Goal: Find specific page/section: Find specific page/section

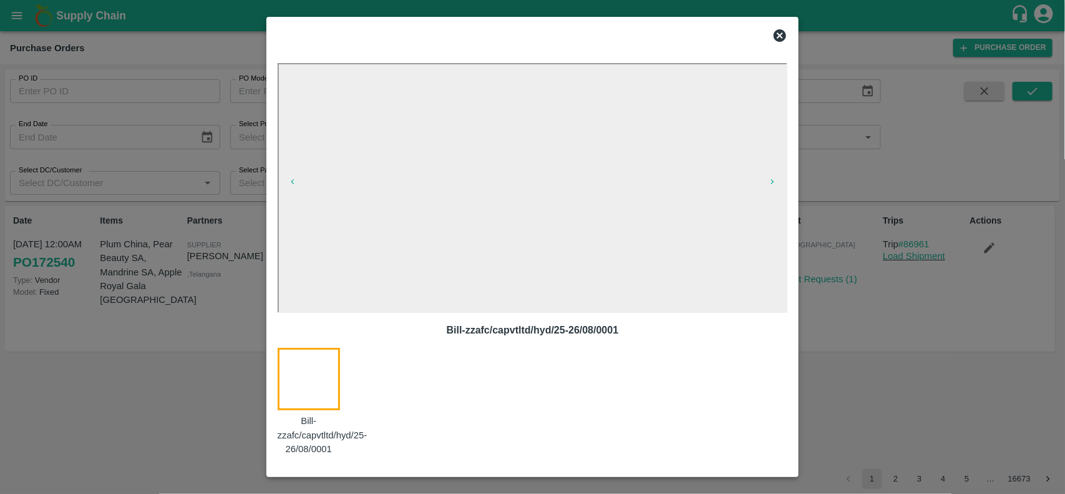
click at [784, 29] on icon at bounding box center [780, 35] width 15 height 15
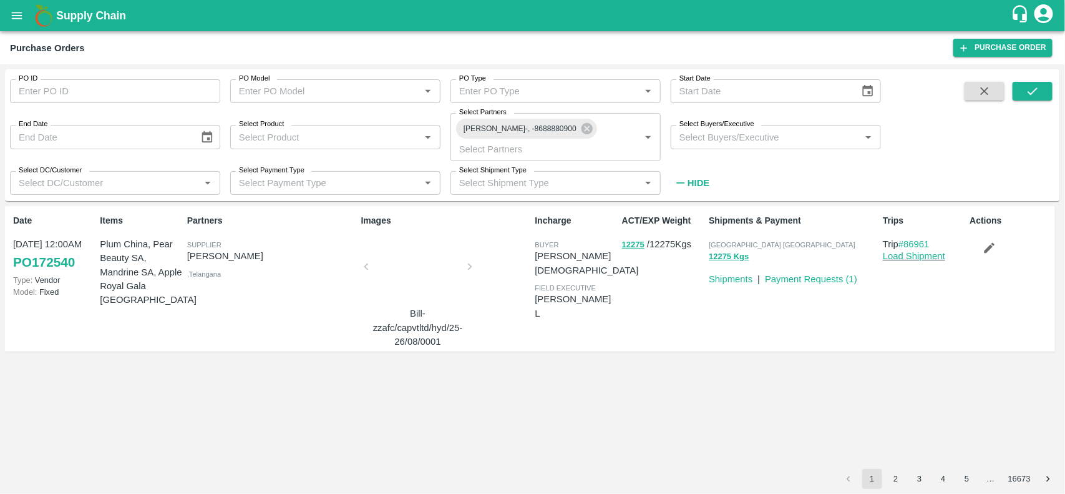
click at [421, 237] on div at bounding box center [418, 270] width 94 height 66
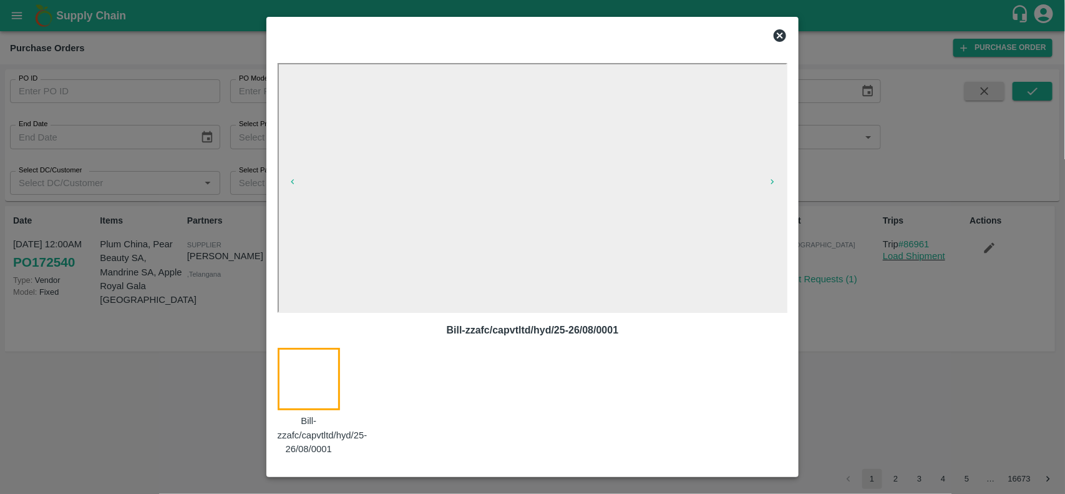
click at [788, 34] on div at bounding box center [533, 35] width 521 height 25
click at [781, 37] on icon at bounding box center [780, 35] width 12 height 12
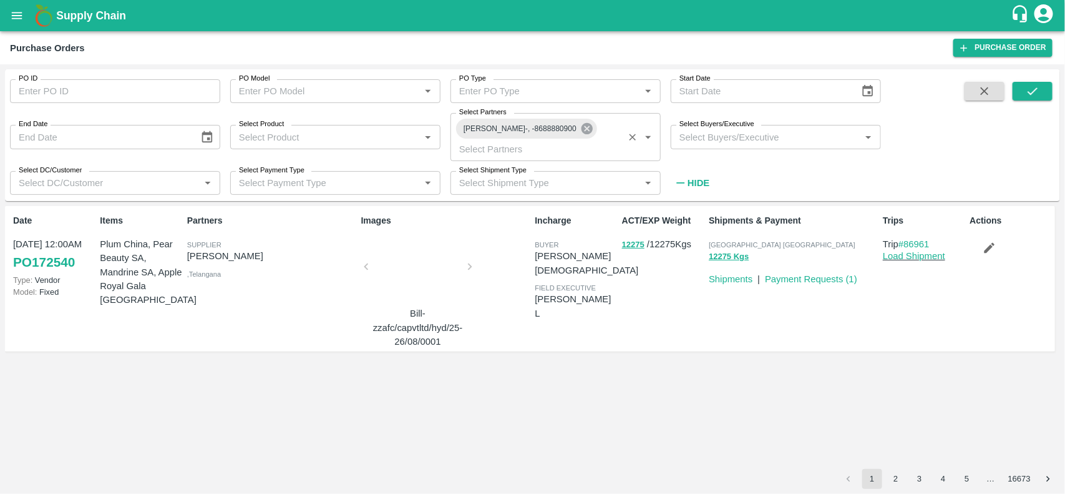
click at [582, 132] on icon at bounding box center [587, 128] width 11 height 11
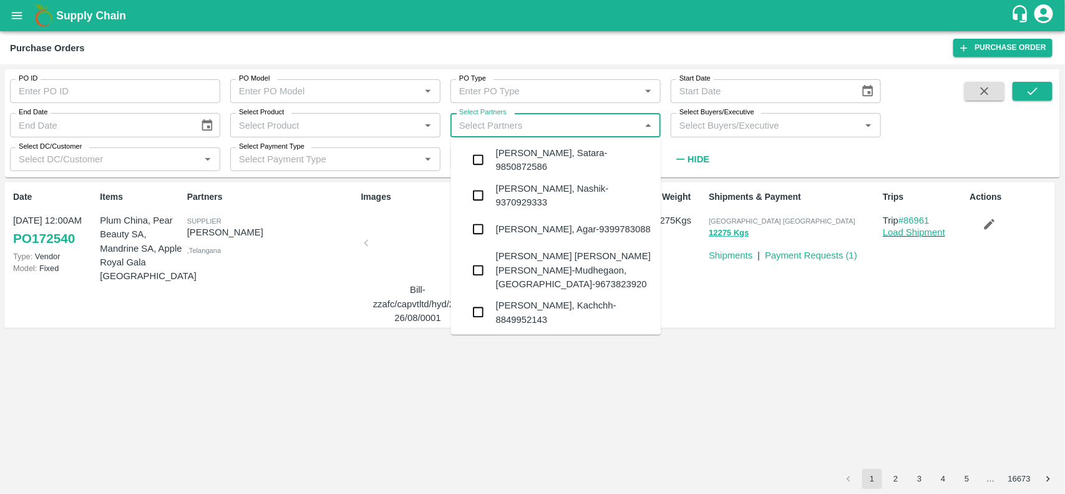
click at [492, 125] on input "Select Partners" at bounding box center [545, 125] width 182 height 16
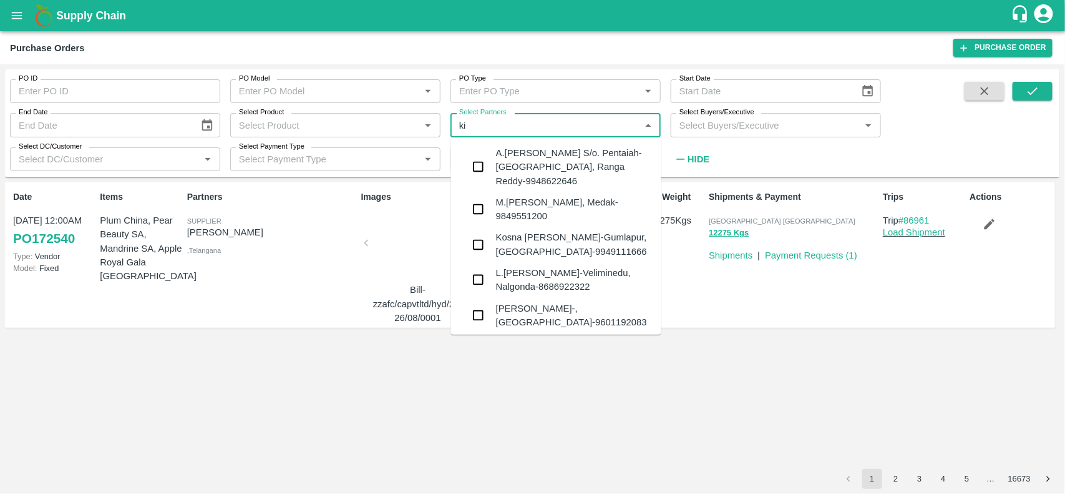
type input "k"
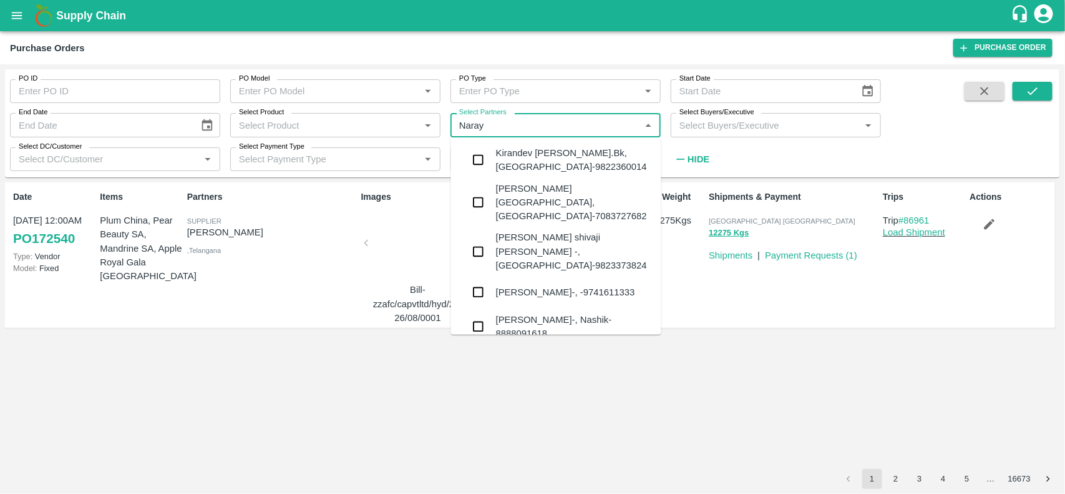
type input "Naraya"
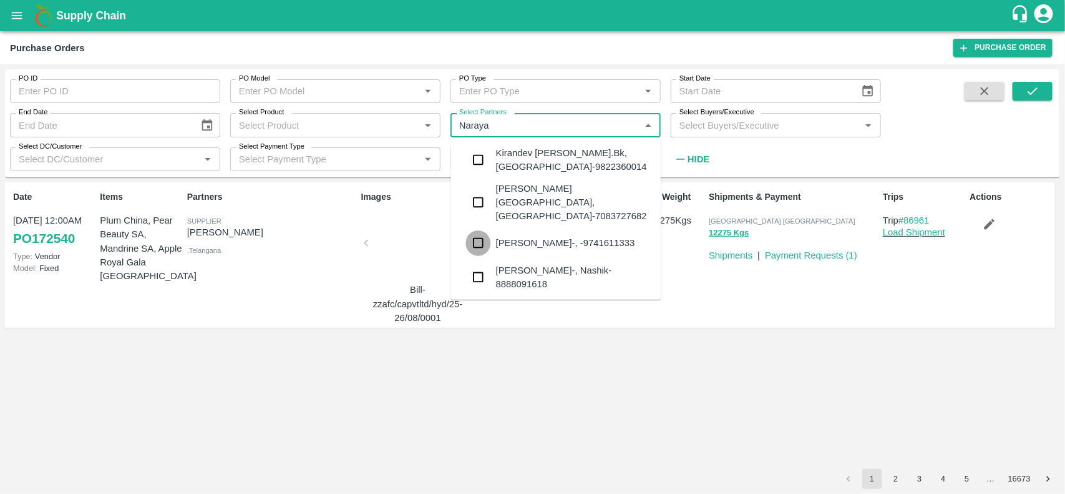
click at [486, 233] on input "checkbox" at bounding box center [478, 242] width 25 height 25
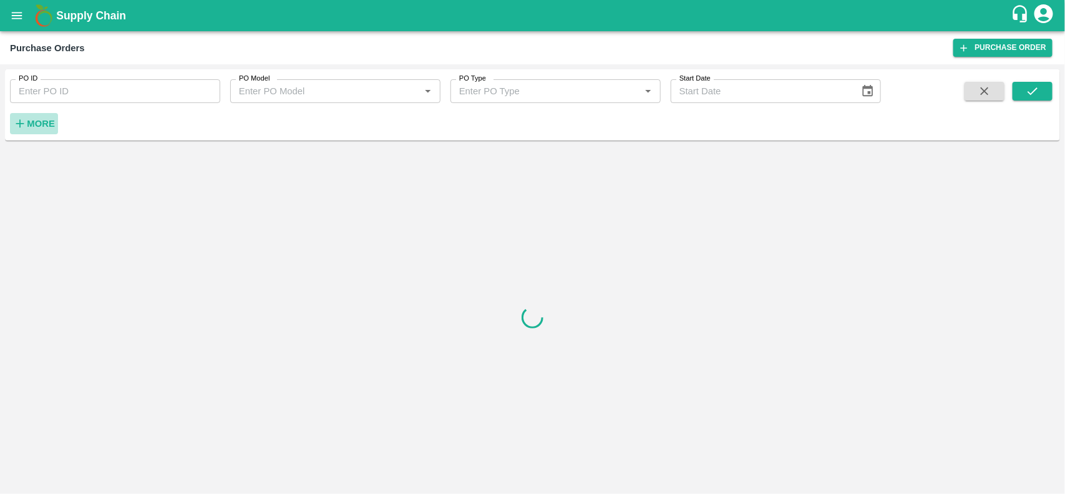
click at [36, 114] on button "More" at bounding box center [34, 123] width 48 height 21
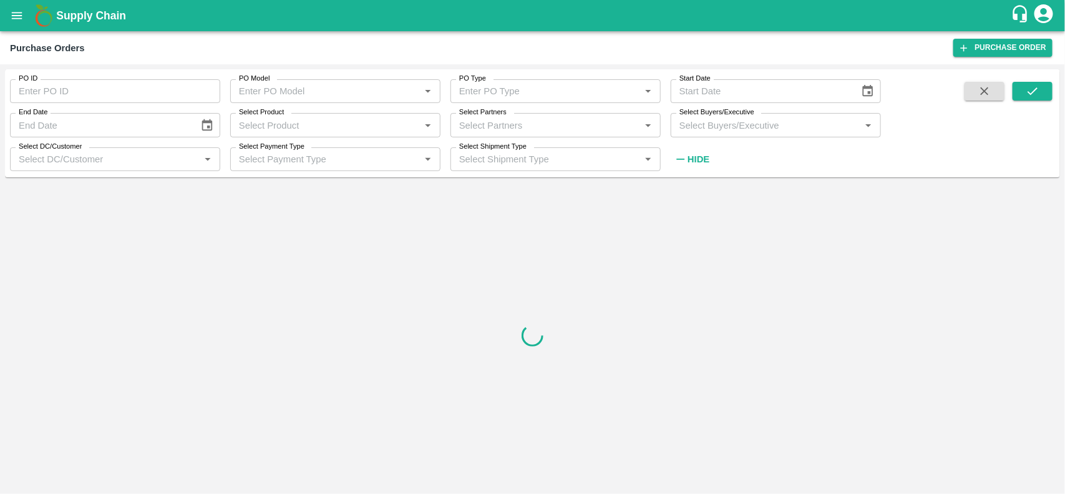
click at [456, 131] on input "Select Partners" at bounding box center [545, 125] width 182 height 16
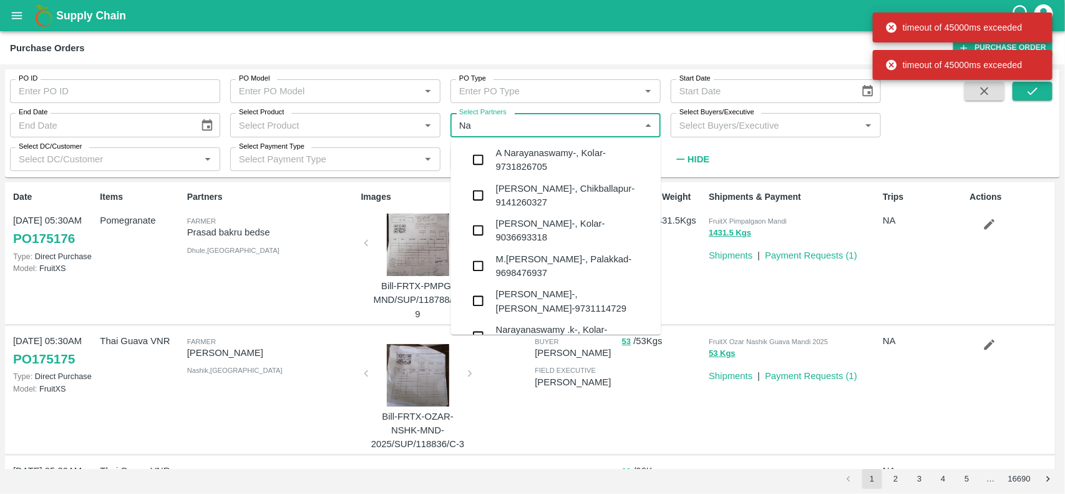
type input "N"
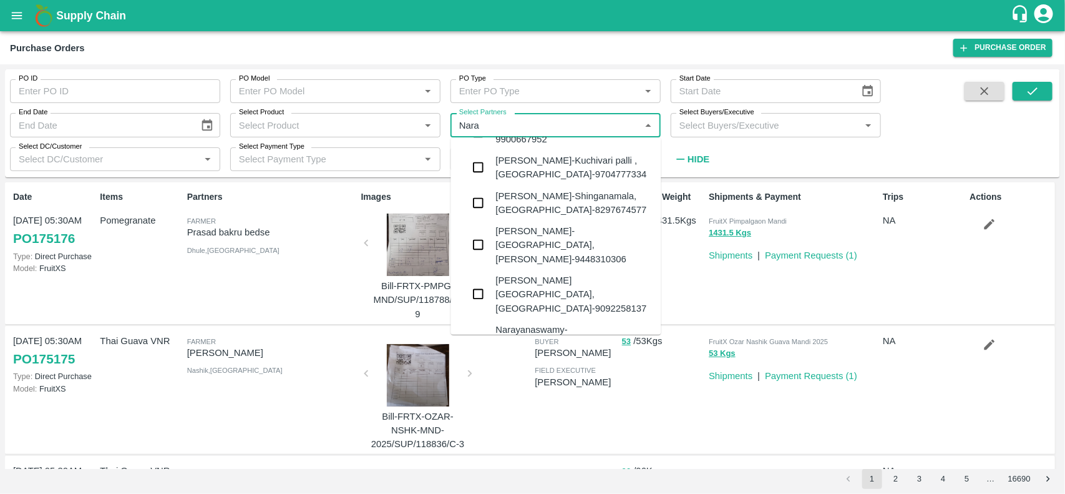
scroll to position [869, 0]
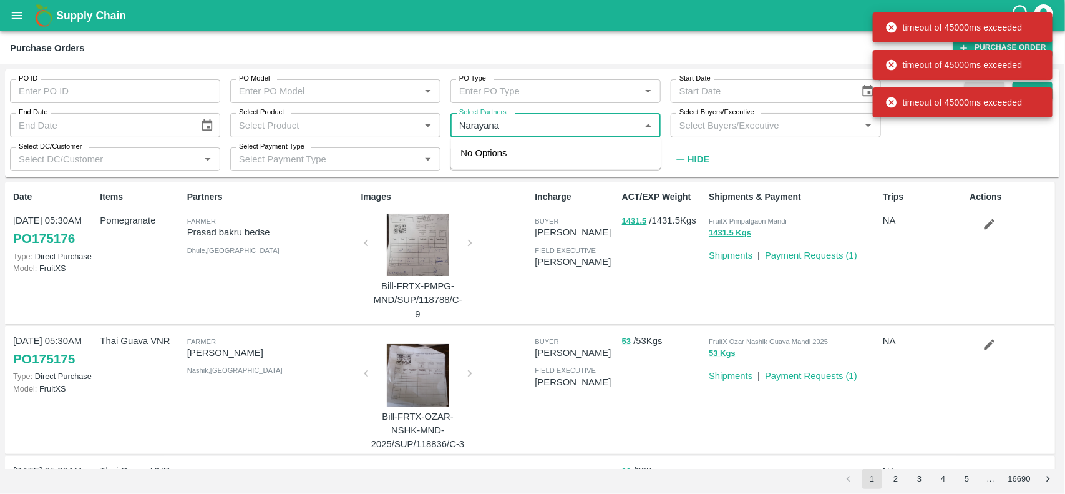
type input "Narayana"
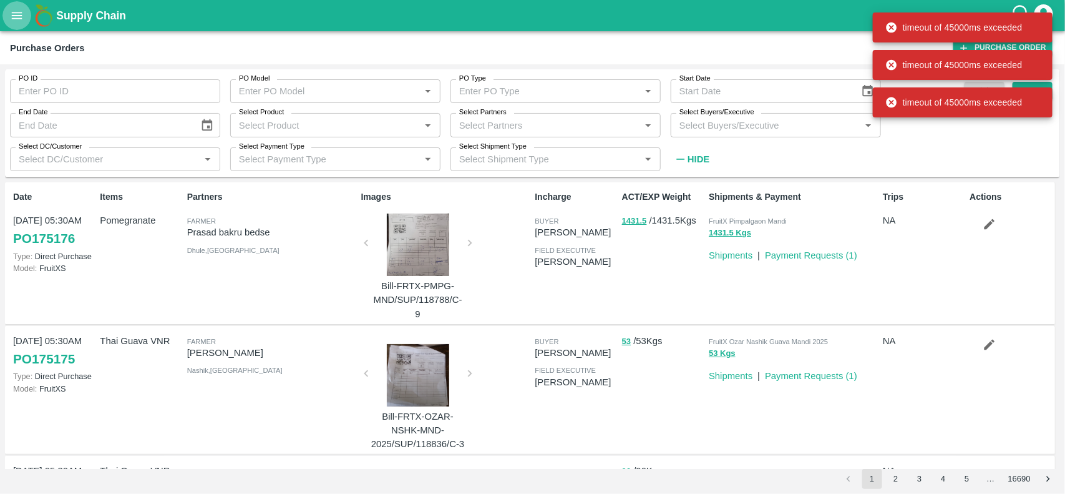
click at [4, 19] on button "open drawer" at bounding box center [16, 15] width 29 height 29
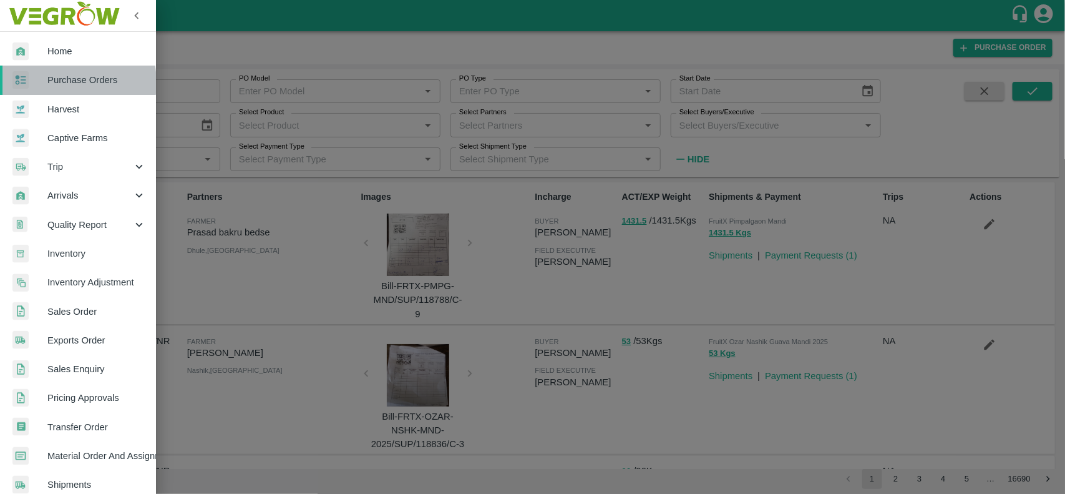
click at [58, 82] on span "Purchase Orders" at bounding box center [96, 80] width 99 height 14
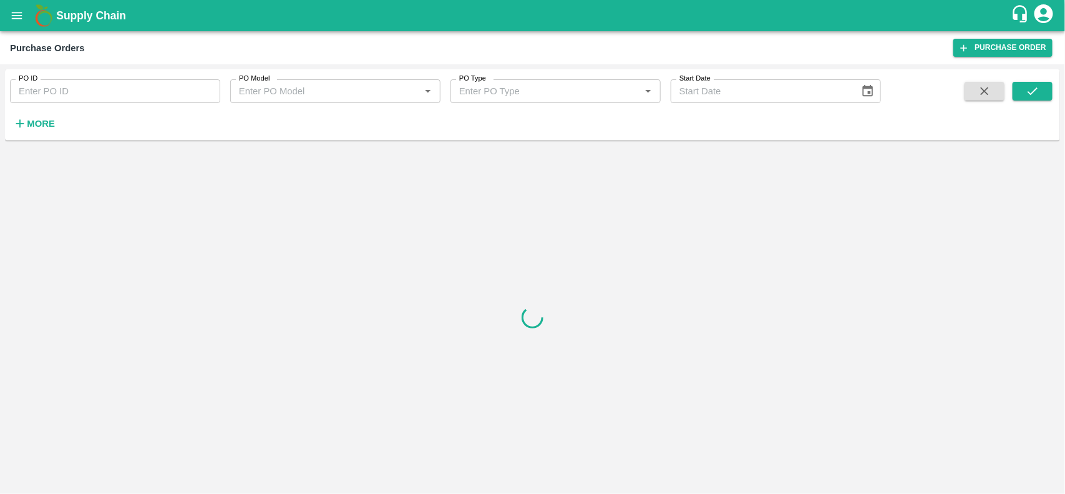
click at [30, 127] on strong "More" at bounding box center [41, 124] width 28 height 10
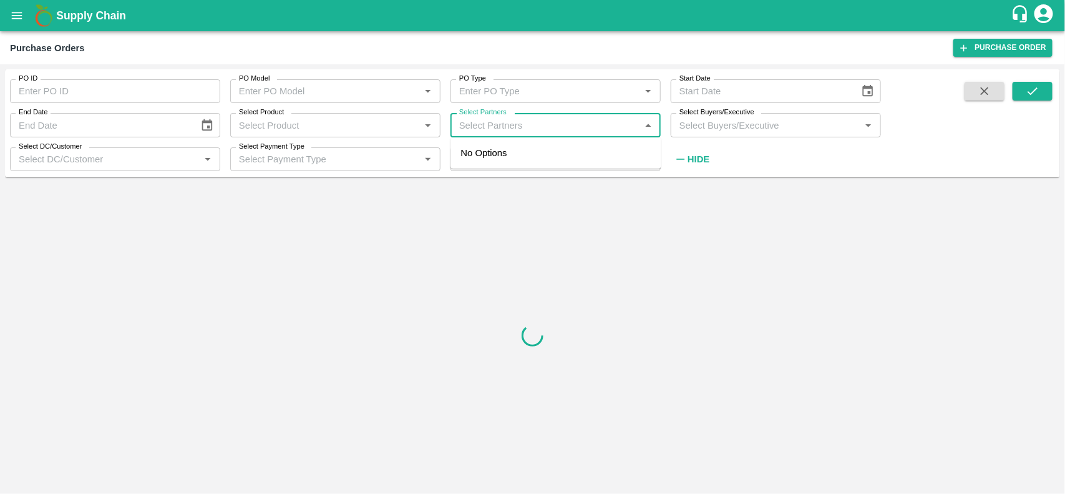
click at [472, 125] on input "Select Partners" at bounding box center [545, 125] width 182 height 16
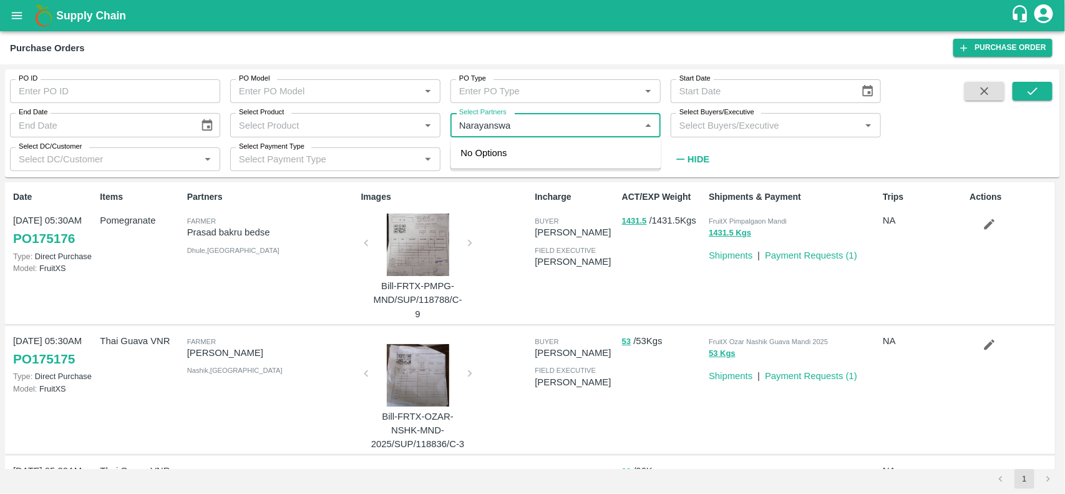
click at [516, 126] on input "Select Partners" at bounding box center [545, 125] width 182 height 16
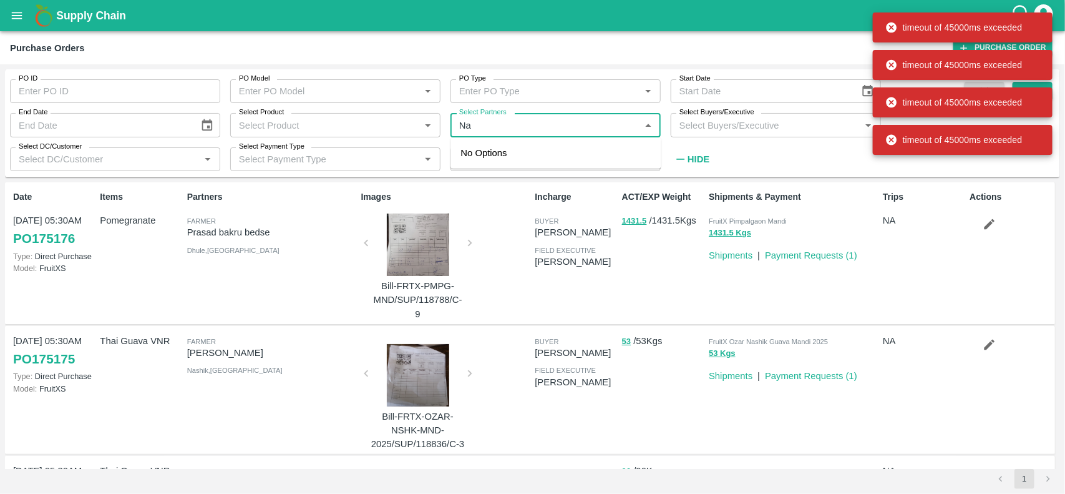
type input "N"
